Goal: Information Seeking & Learning: Learn about a topic

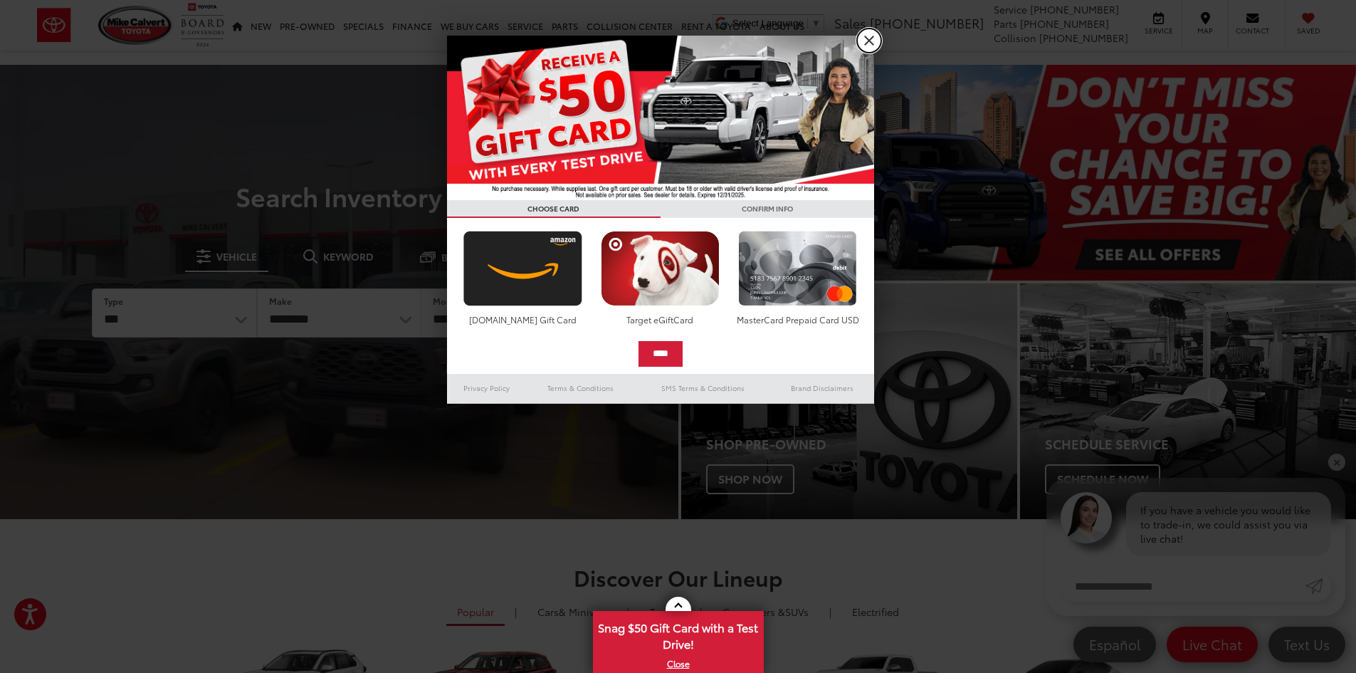
drag, startPoint x: 868, startPoint y: 42, endPoint x: 890, endPoint y: 71, distance: 36.6
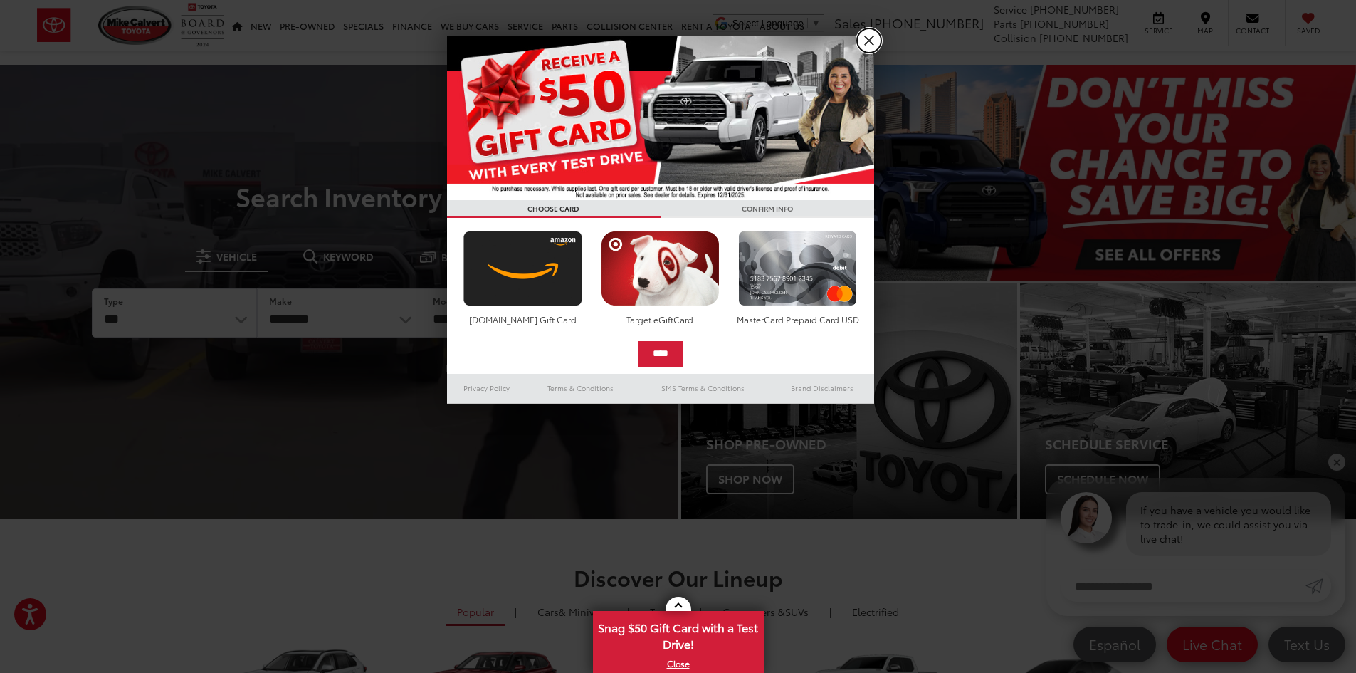
click at [868, 42] on link "X" at bounding box center [869, 40] width 24 height 24
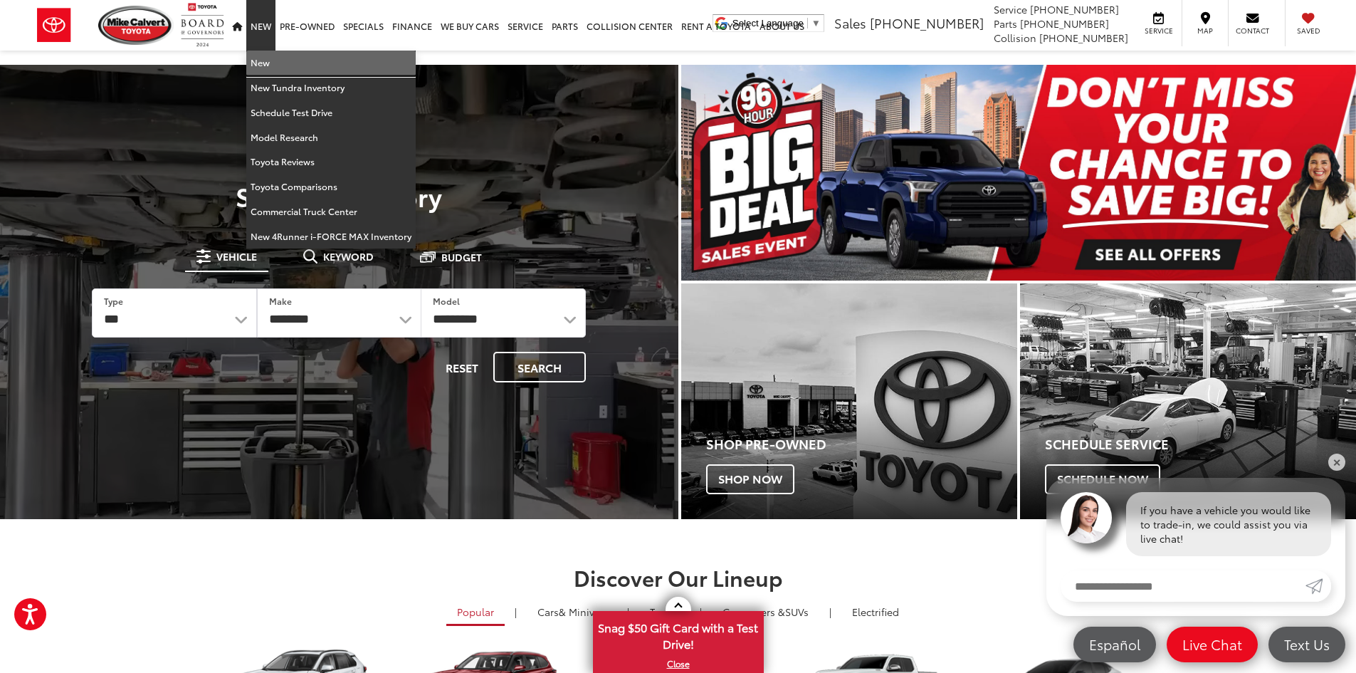
click at [266, 53] on link "New" at bounding box center [330, 63] width 169 height 25
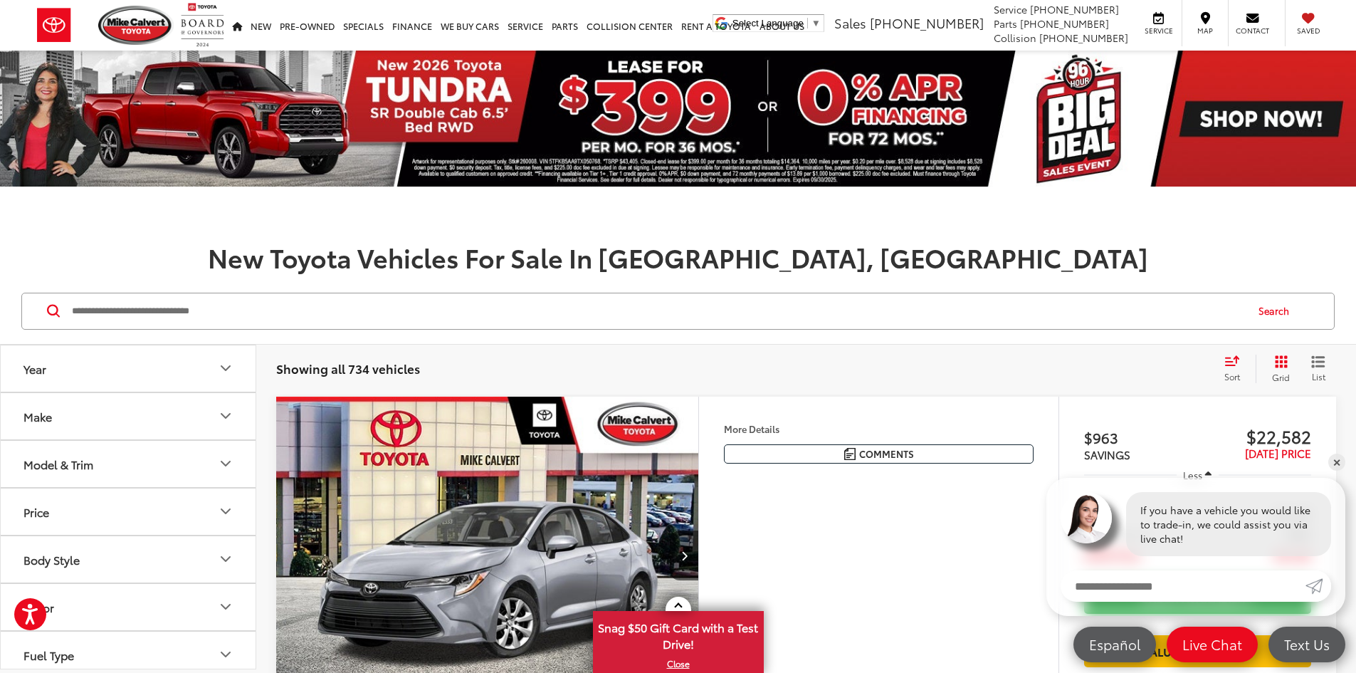
click at [331, 315] on input "Search by Make, Model, or Keyword" at bounding box center [657, 311] width 1175 height 34
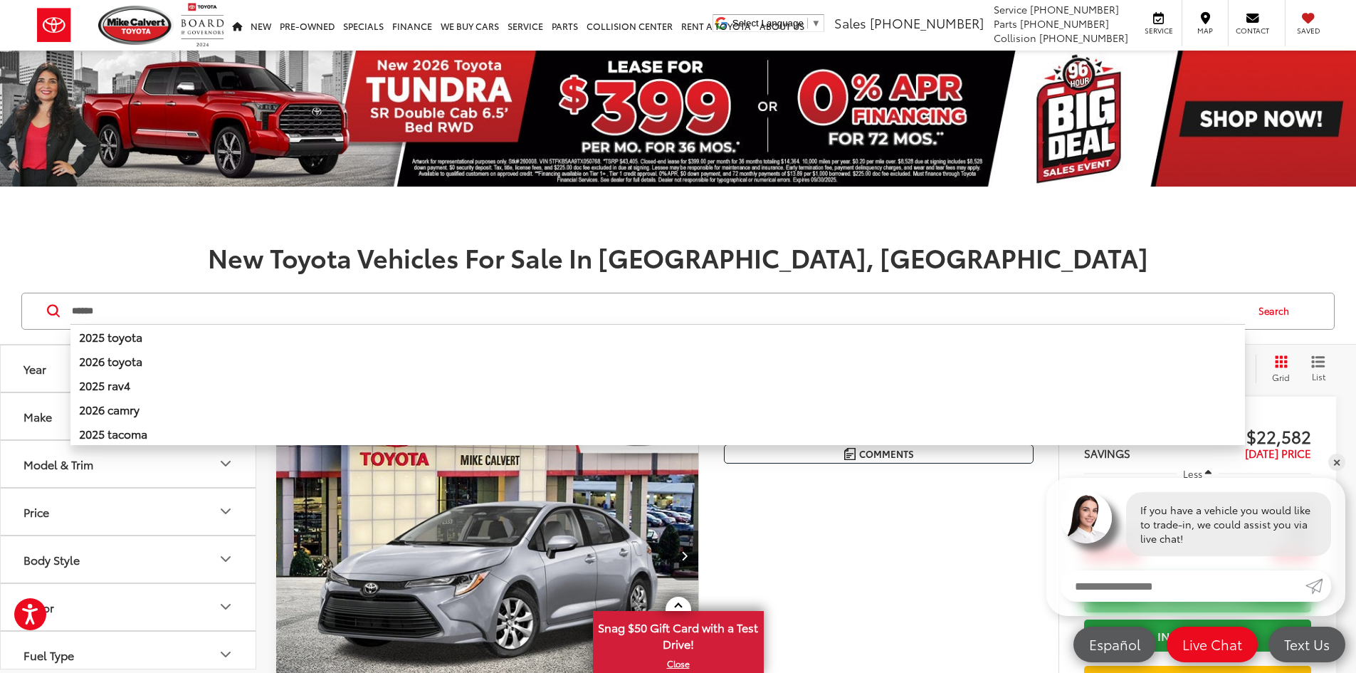
type input "******"
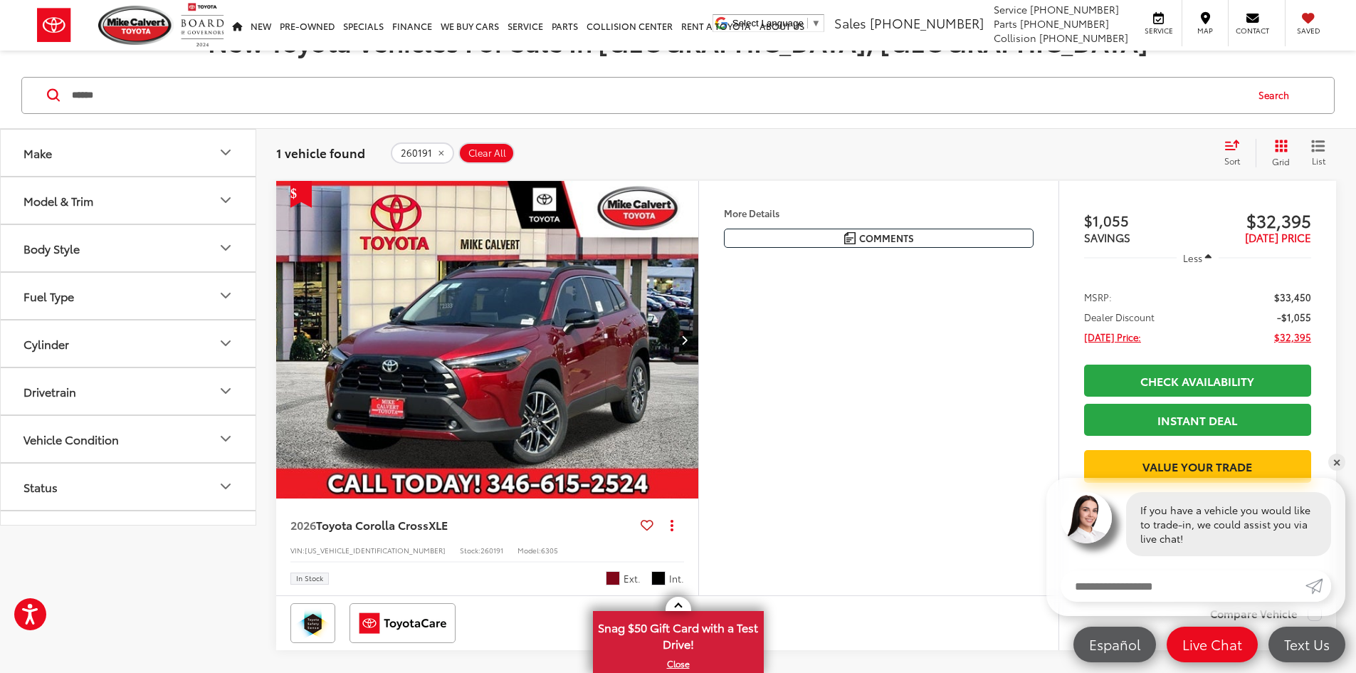
scroll to position [356, 0]
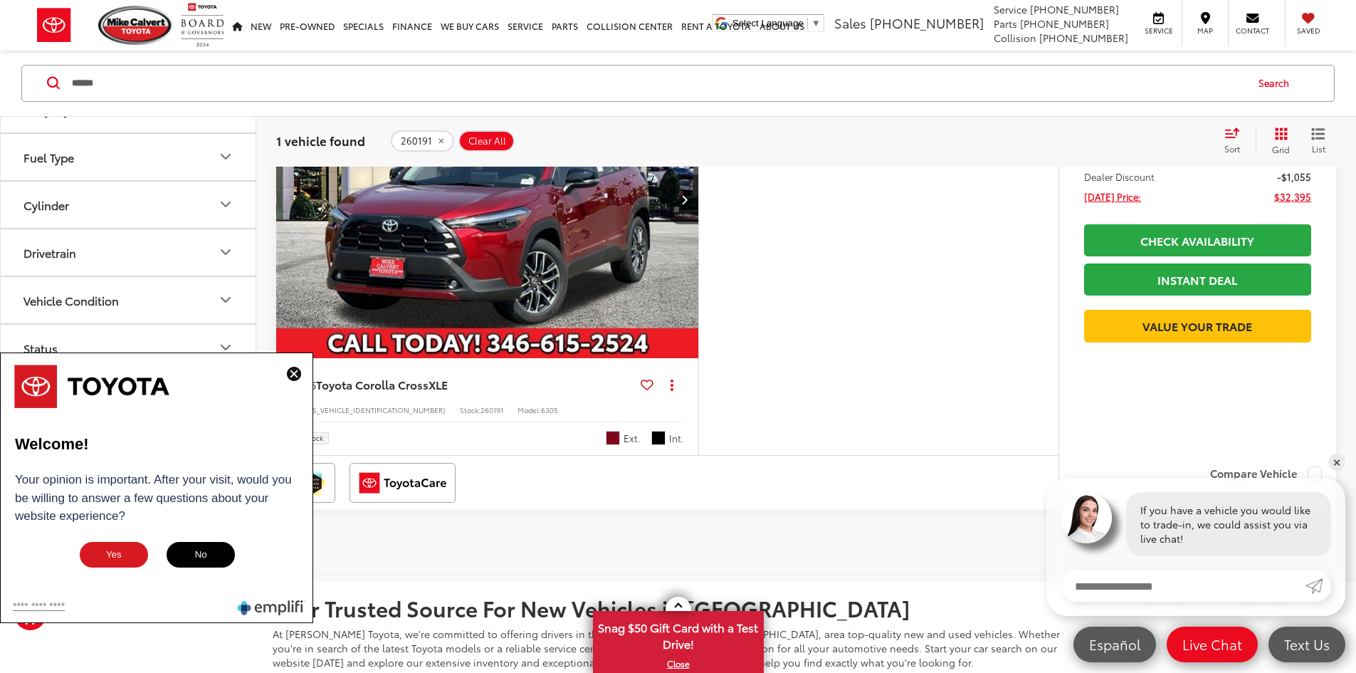
click at [123, 543] on button "Yes" at bounding box center [113, 554] width 71 height 28
